Goal: Information Seeking & Learning: Learn about a topic

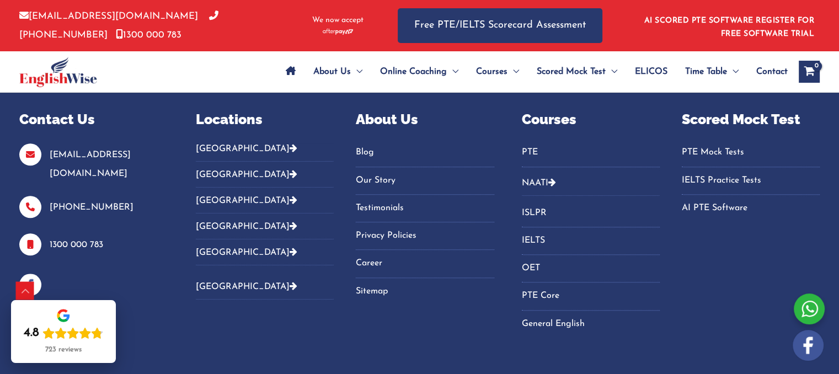
scroll to position [5362, 0]
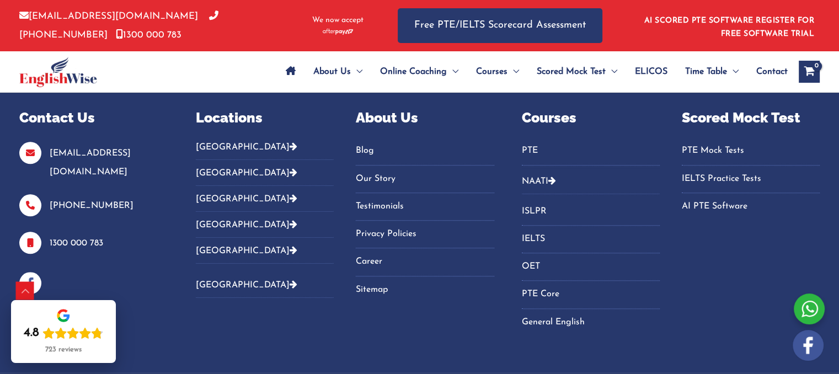
click at [290, 142] on icon "Footer Widget 2" at bounding box center [294, 146] width 8 height 9
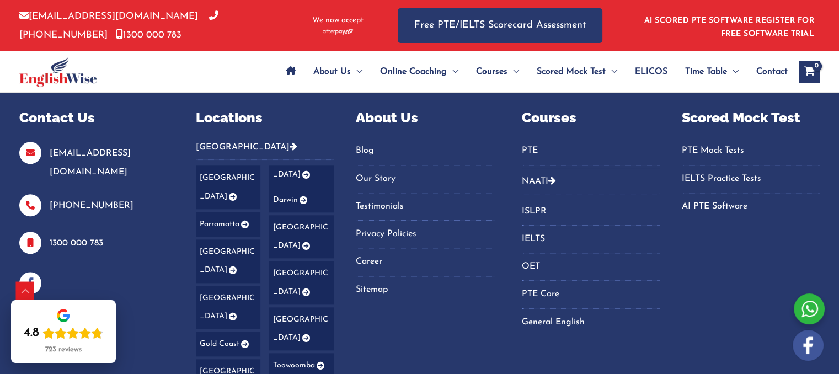
click at [223, 165] on link "[GEOGRAPHIC_DATA]" at bounding box center [228, 187] width 65 height 44
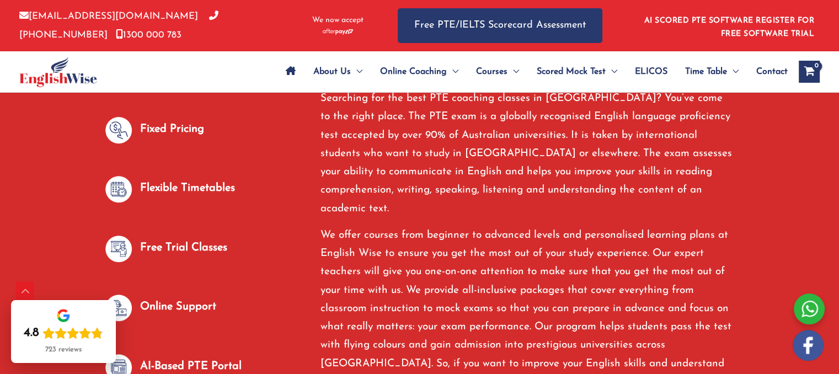
scroll to position [640, 0]
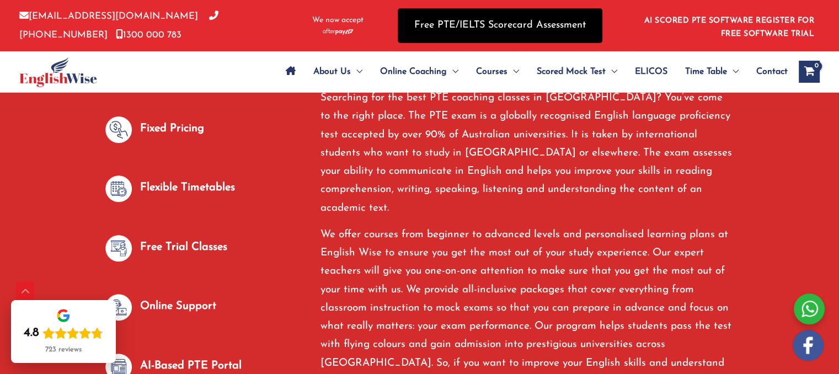
click at [507, 20] on link "Free PTE/IELTS Scorecard Assessment" at bounding box center [500, 25] width 205 height 35
